Goal: Transaction & Acquisition: Purchase product/service

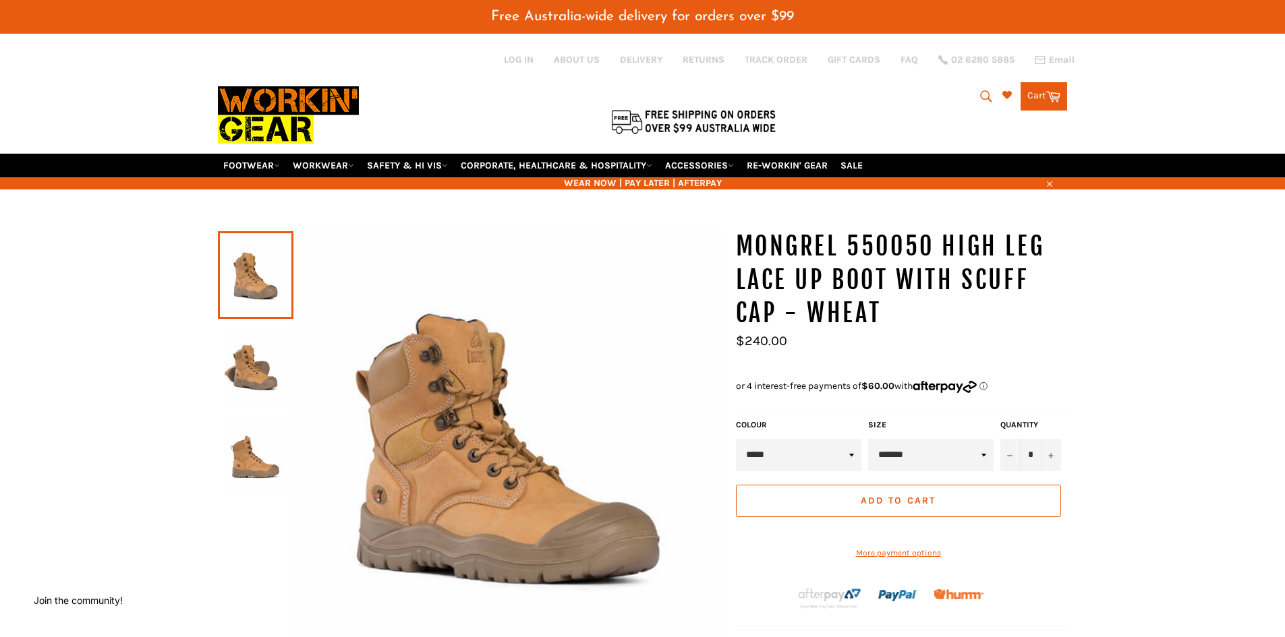
click at [981, 454] on select "**********" at bounding box center [930, 455] width 125 height 32
select select "*******"
click at [868, 439] on select "**********" at bounding box center [930, 455] width 125 height 32
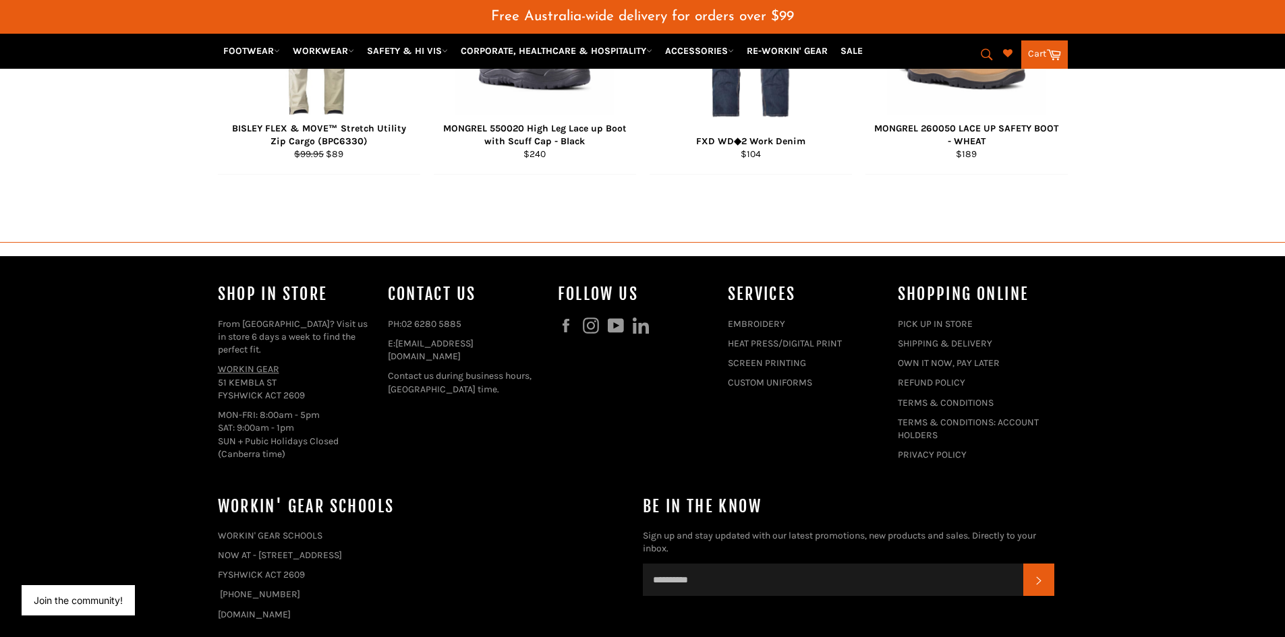
scroll to position [1553, 0]
